Goal: Check status: Check status

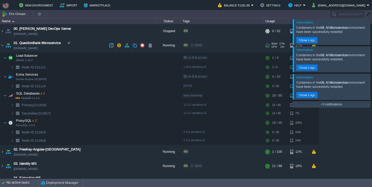
click at [80, 46] on td "01. QuestionBank-Microservice [DOMAIN_NAME]" at bounding box center [77, 45] width 155 height 14
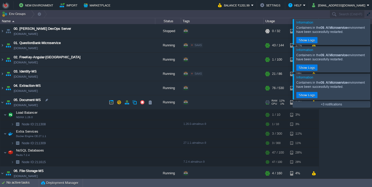
click at [75, 107] on td "05. Document-MS [DOMAIN_NAME]" at bounding box center [77, 102] width 155 height 14
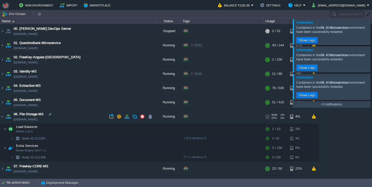
click at [79, 116] on td "06. File-Storage-MS [DOMAIN_NAME]" at bounding box center [77, 116] width 155 height 14
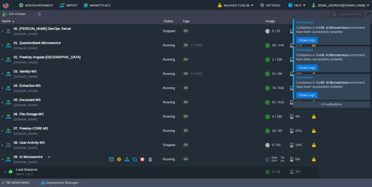
click at [74, 158] on td "09. AI Microservice [DOMAIN_NAME]" at bounding box center [77, 159] width 155 height 14
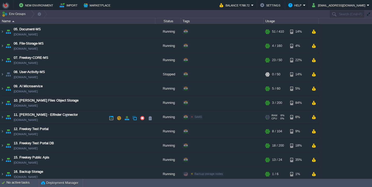
scroll to position [55, 0]
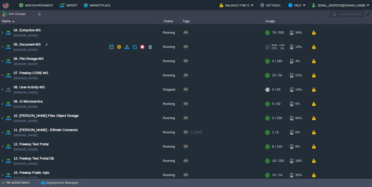
click at [84, 47] on td "05. Document-MS [DOMAIN_NAME]" at bounding box center [77, 47] width 155 height 14
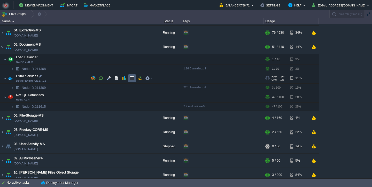
click at [132, 77] on button "button" at bounding box center [132, 78] width 5 height 5
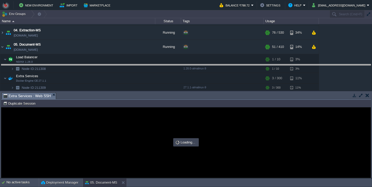
drag, startPoint x: 139, startPoint y: 95, endPoint x: 124, endPoint y: 67, distance: 32.2
click at [124, 67] on body "New Environment Import Marketplace Bonus ₹0.00 Upgrade Account Balance ₹788.72 …" at bounding box center [186, 93] width 372 height 187
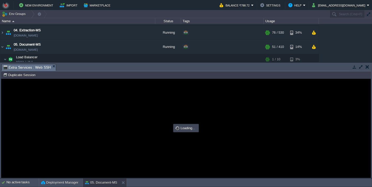
click at [152, 98] on div at bounding box center [185, 128] width 369 height 98
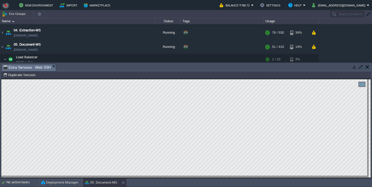
scroll to position [3, 0]
